Goal: Task Accomplishment & Management: Use online tool/utility

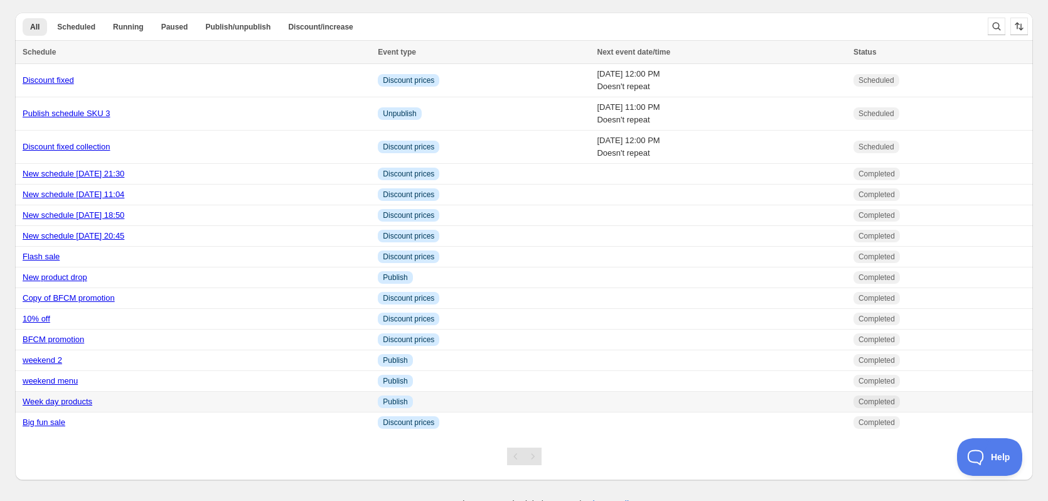
click at [254, 403] on div "Week day products" at bounding box center [197, 402] width 348 height 13
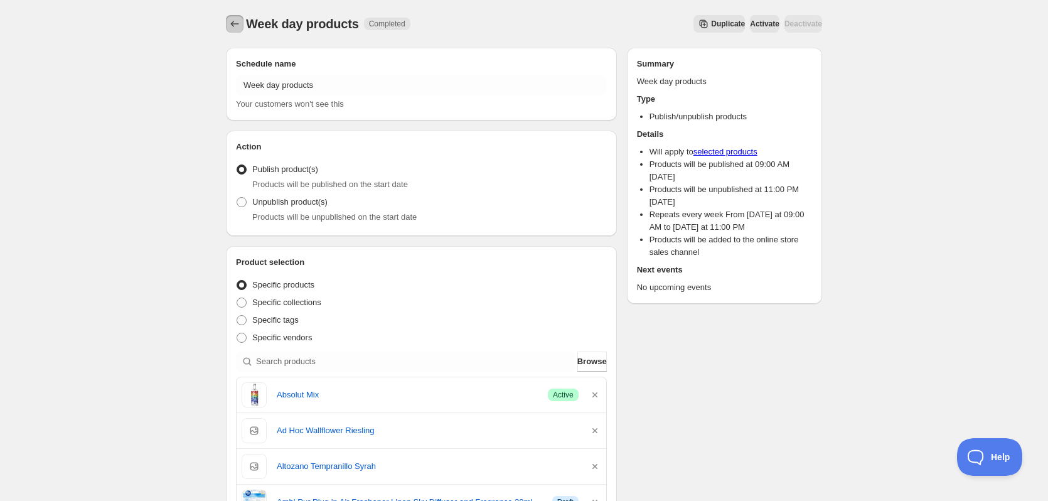
click at [236, 26] on icon "Schedules" at bounding box center [235, 24] width 13 height 13
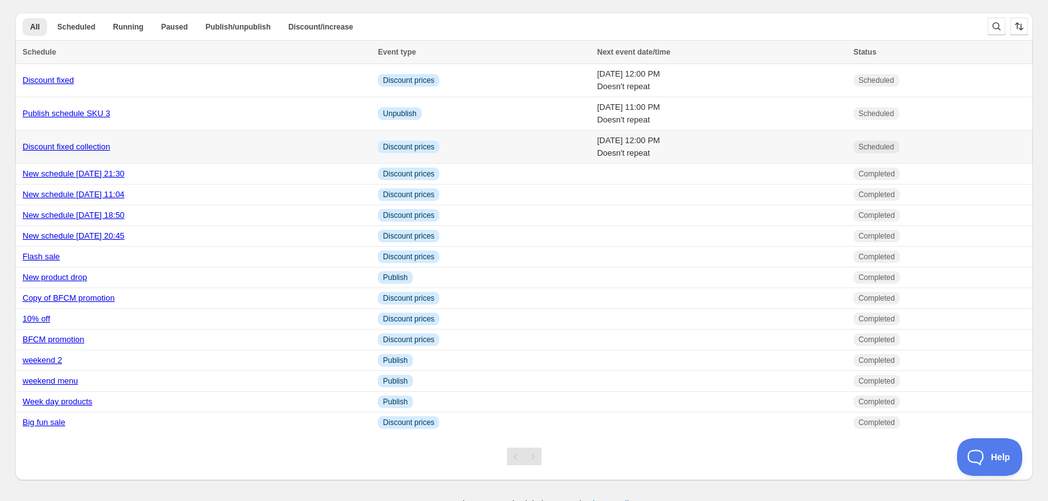
click at [90, 145] on link "Discount fixed collection" at bounding box center [66, 146] width 87 height 9
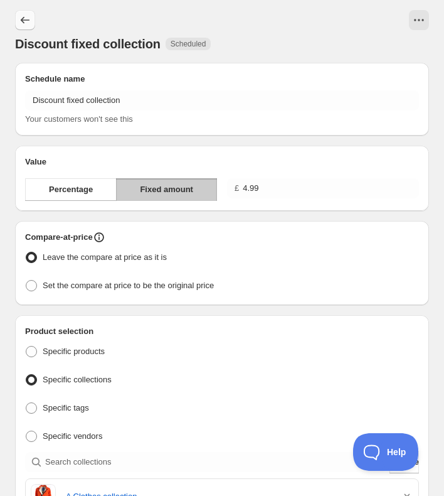
click at [24, 14] on icon "Schedules" at bounding box center [25, 20] width 13 height 13
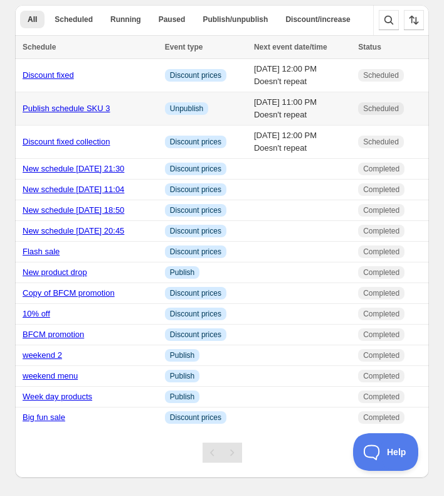
click at [93, 109] on link "Publish schedule SKU 3" at bounding box center [66, 108] width 87 height 9
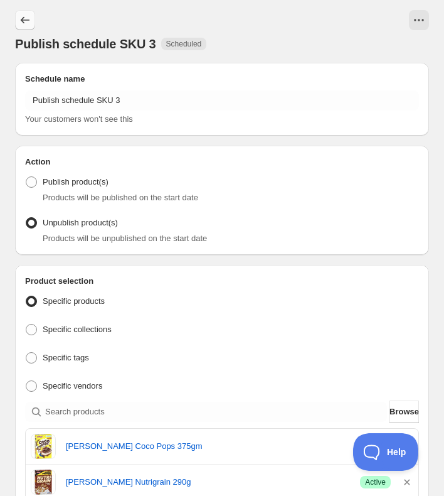
click at [26, 11] on button "Schedules" at bounding box center [25, 20] width 20 height 20
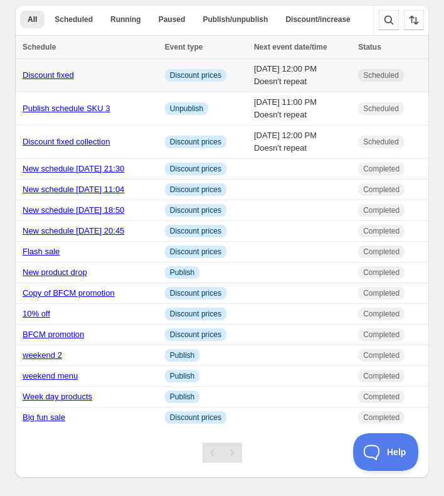
click at [60, 77] on link "Discount fixed" at bounding box center [48, 74] width 51 height 9
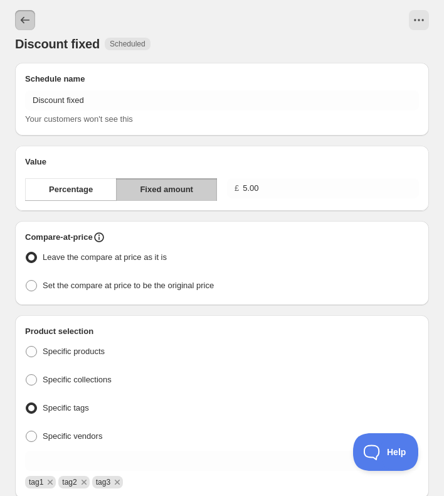
click at [28, 16] on icon "Schedules" at bounding box center [25, 20] width 13 height 13
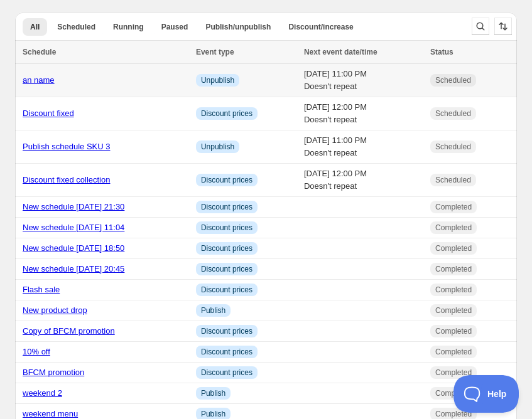
click at [47, 79] on link "an name" at bounding box center [39, 79] width 32 height 9
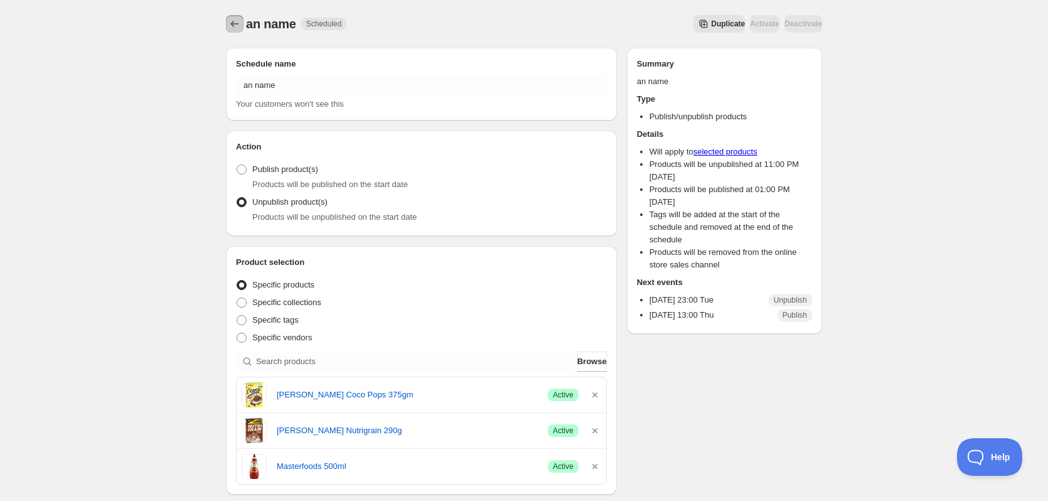
click at [230, 18] on icon "Schedules" at bounding box center [235, 24] width 13 height 13
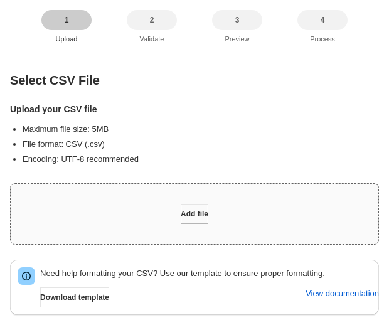
click at [190, 218] on span "Add file" at bounding box center [195, 214] width 28 height 10
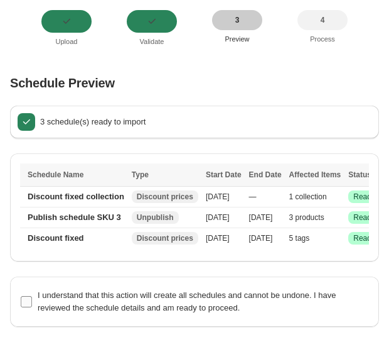
click at [28, 307] on input "I understand that this action will create all schedules and cannot be undone. I…" at bounding box center [26, 301] width 11 height 11
checkbox input "true"
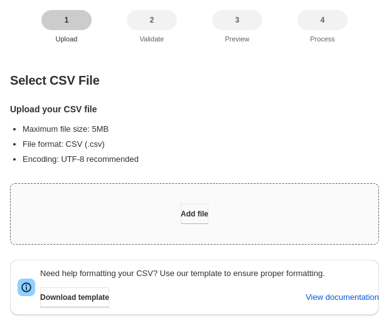
click at [193, 210] on span "Add file" at bounding box center [195, 214] width 28 height 10
click at [181, 209] on span "Add file" at bounding box center [195, 214] width 28 height 10
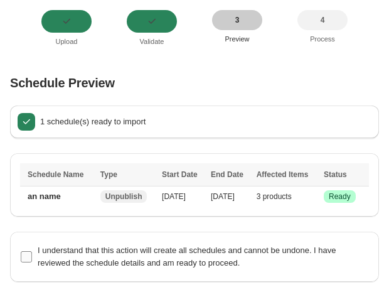
click at [46, 259] on span "I understand that this action will create all schedules and cannot be undone. I…" at bounding box center [187, 256] width 299 height 22
click at [32, 259] on input "I understand that this action will create all schedules and cannot be undone. I…" at bounding box center [26, 256] width 11 height 11
checkbox input "true"
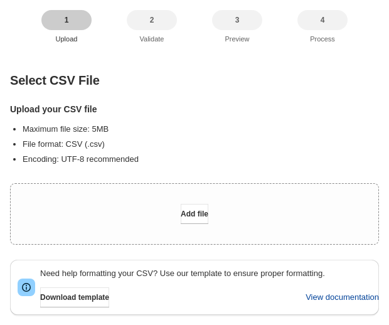
click at [340, 299] on span "View documentation" at bounding box center [342, 297] width 73 height 13
click at [208, 204] on button "Add file" at bounding box center [195, 214] width 28 height 20
click at [197, 207] on button "Add file" at bounding box center [195, 214] width 28 height 20
click at [196, 212] on span "Add file" at bounding box center [195, 214] width 28 height 10
click at [197, 215] on span "Add file" at bounding box center [195, 214] width 28 height 10
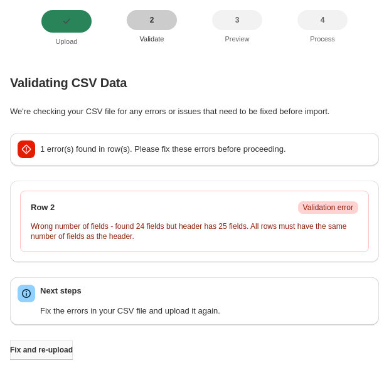
click at [38, 353] on span "Fix and re-upload" at bounding box center [41, 350] width 63 height 10
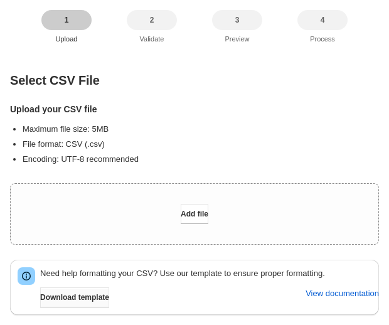
click at [95, 296] on span "Download template" at bounding box center [74, 298] width 69 height 10
click at [75, 297] on span "Download template" at bounding box center [74, 298] width 69 height 10
click at [103, 301] on span "Download template" at bounding box center [74, 298] width 69 height 10
